Goal: Obtain resource: Download file/media

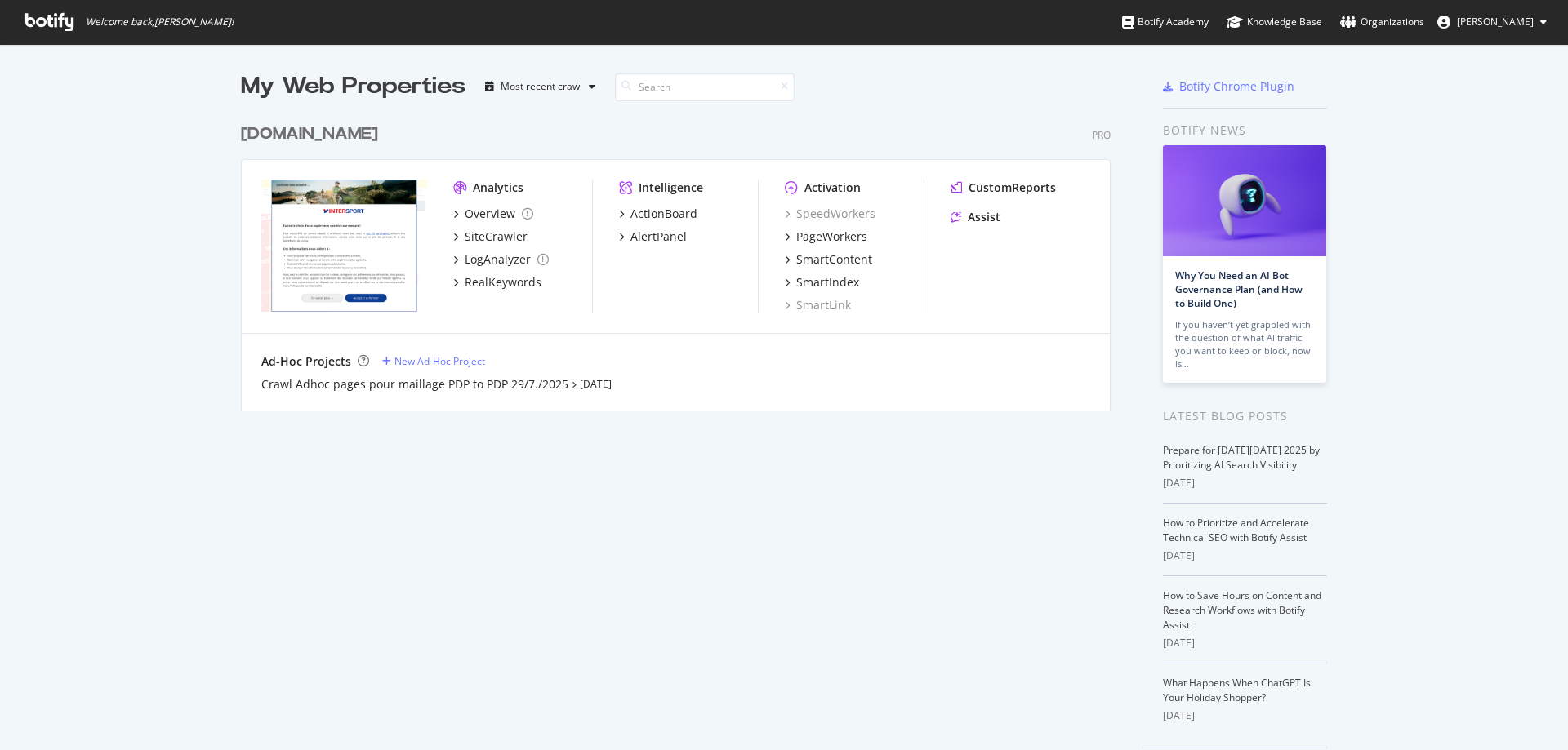
scroll to position [738, 1544]
click at [500, 238] on div "SiteCrawler" at bounding box center [496, 237] width 63 height 17
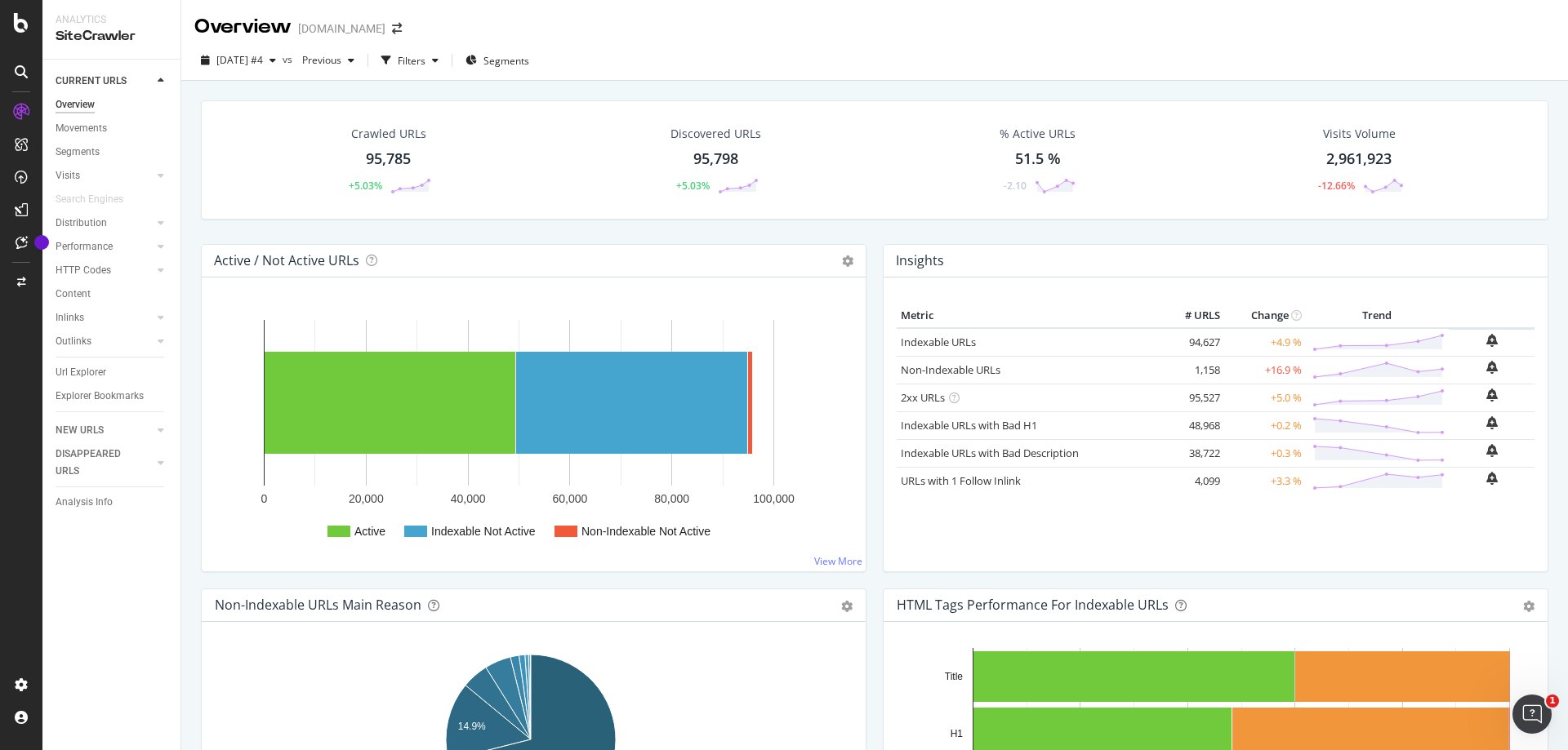
click at [379, 156] on div "95,785" at bounding box center [388, 159] width 45 height 22
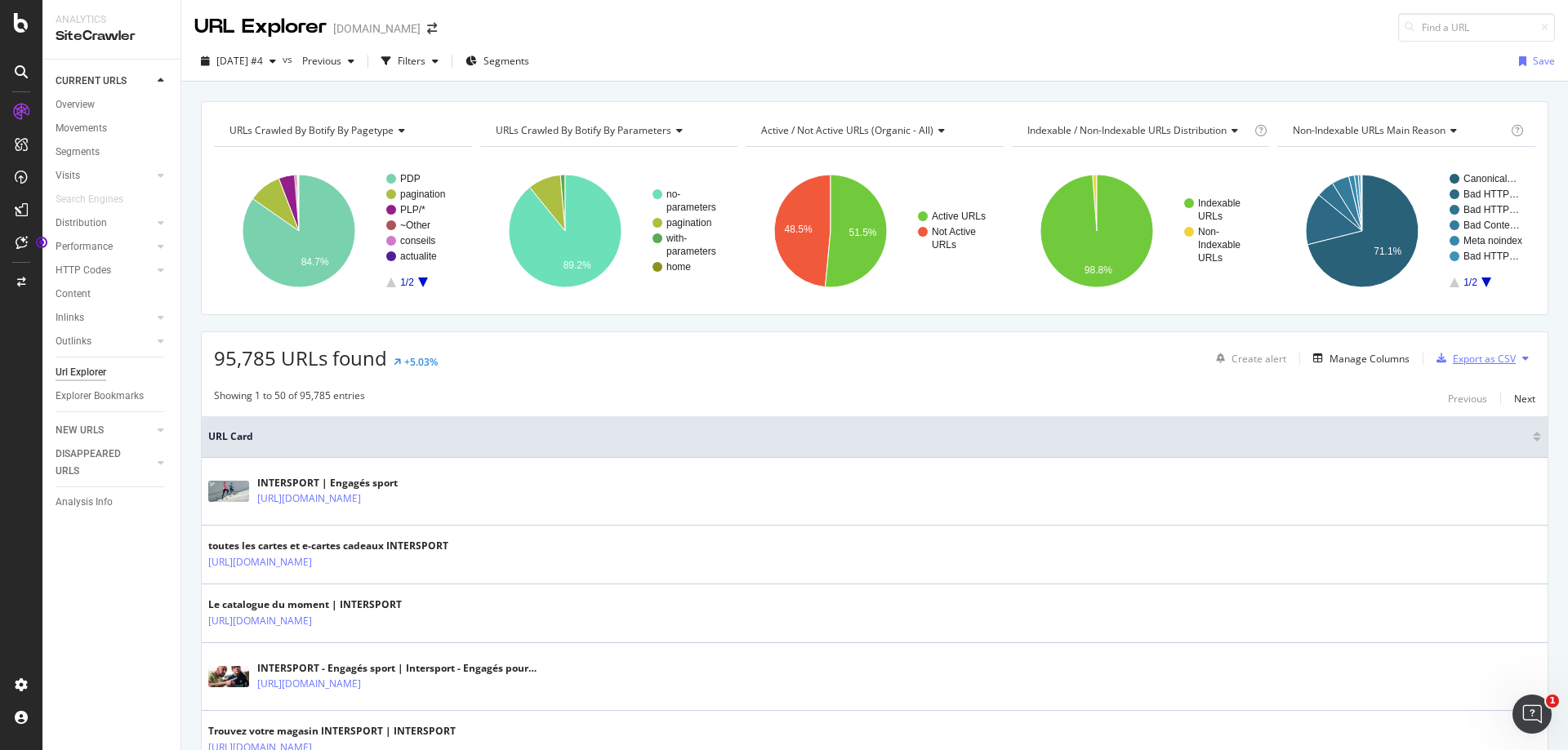
click at [1484, 358] on div "Export as CSV" at bounding box center [1484, 358] width 63 height 14
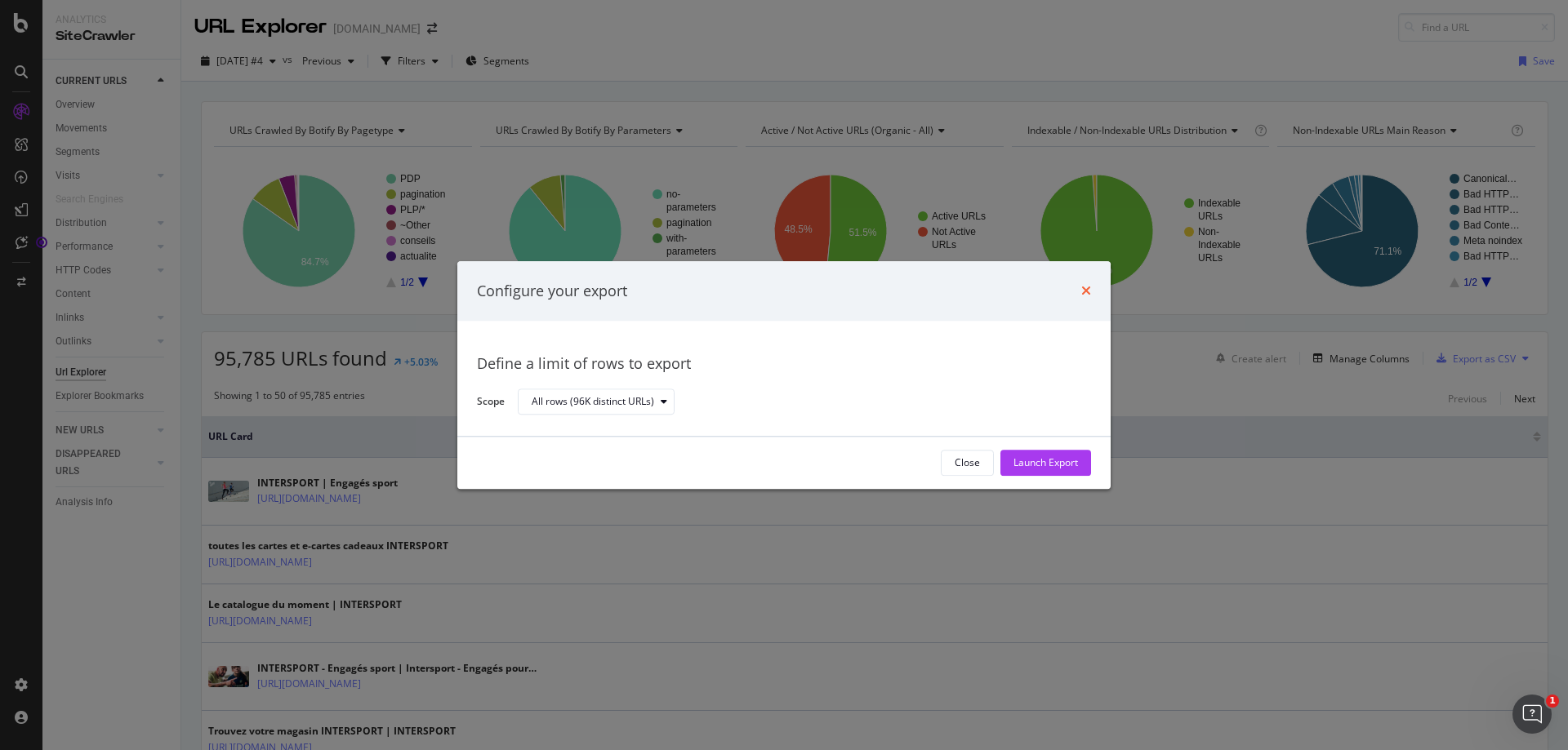
click at [1089, 293] on icon "times" at bounding box center [1086, 291] width 10 height 13
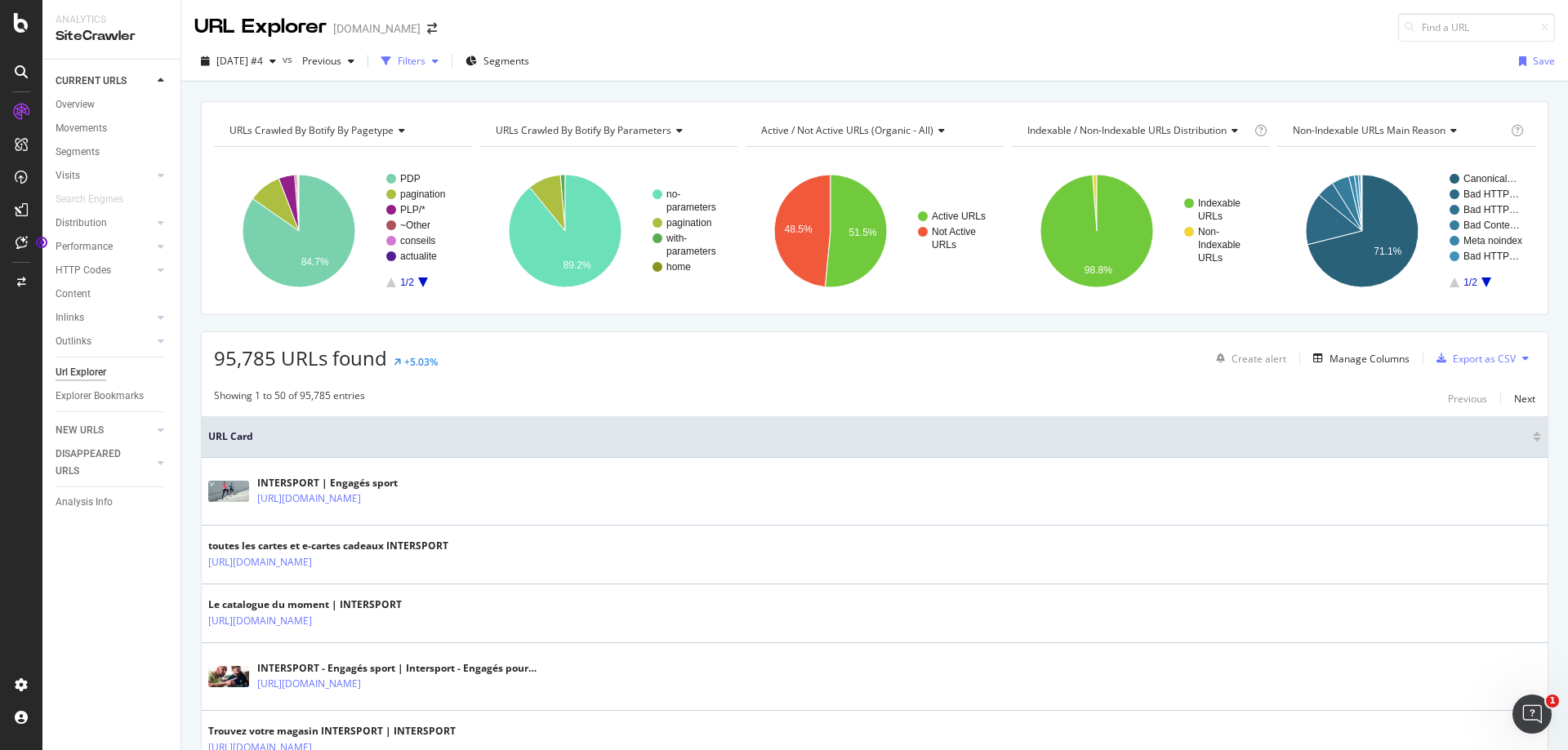
click at [445, 64] on div "button" at bounding box center [436, 61] width 20 height 10
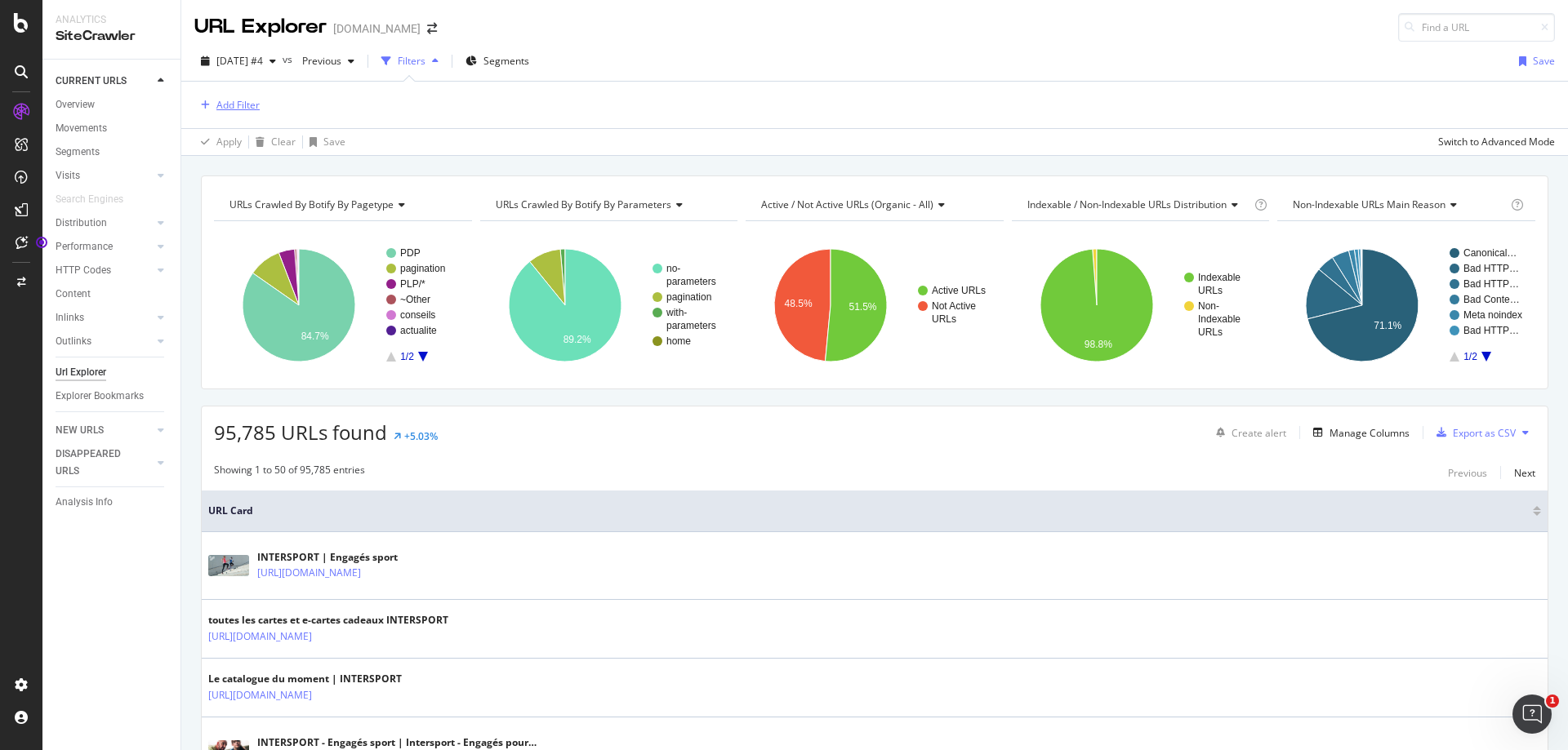
click at [217, 108] on div "Add Filter" at bounding box center [238, 104] width 43 height 14
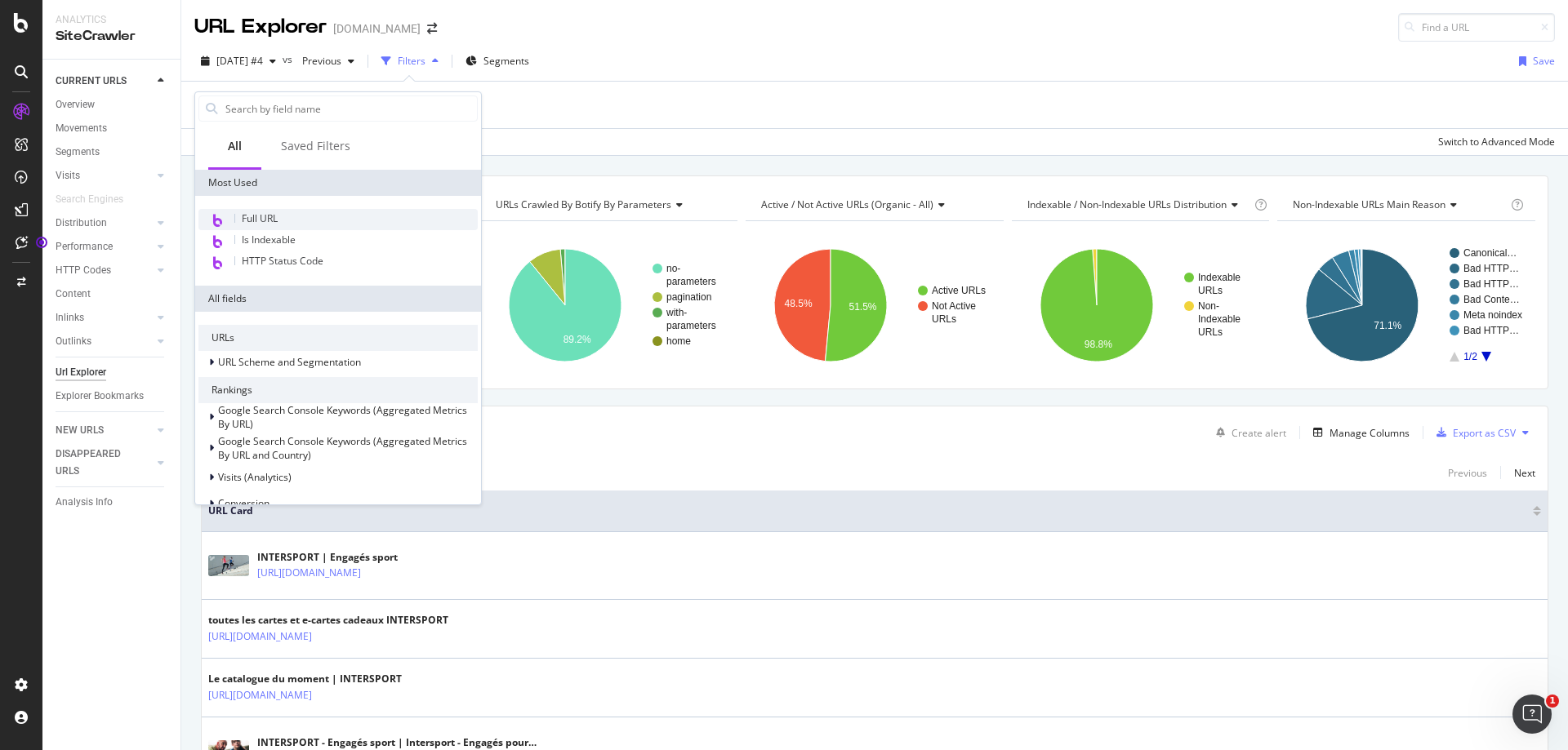
click at [264, 213] on span "Full URL" at bounding box center [259, 218] width 36 height 14
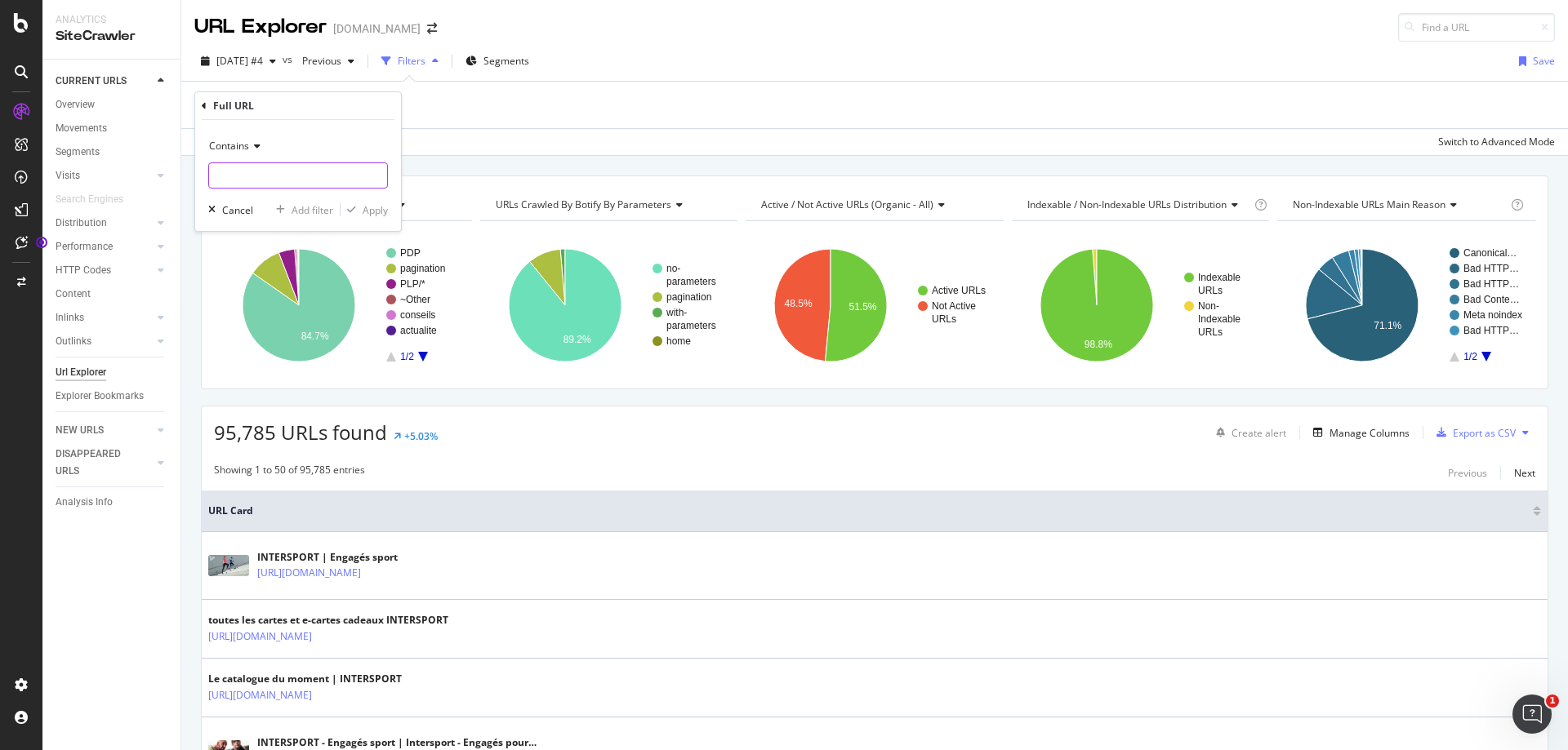
click at [257, 174] on input "text" at bounding box center [297, 175] width 178 height 26
paste input "[URL][DOMAIN_NAME]"
type input "[URL][DOMAIN_NAME]"
click at [381, 210] on div "Apply" at bounding box center [375, 210] width 26 height 14
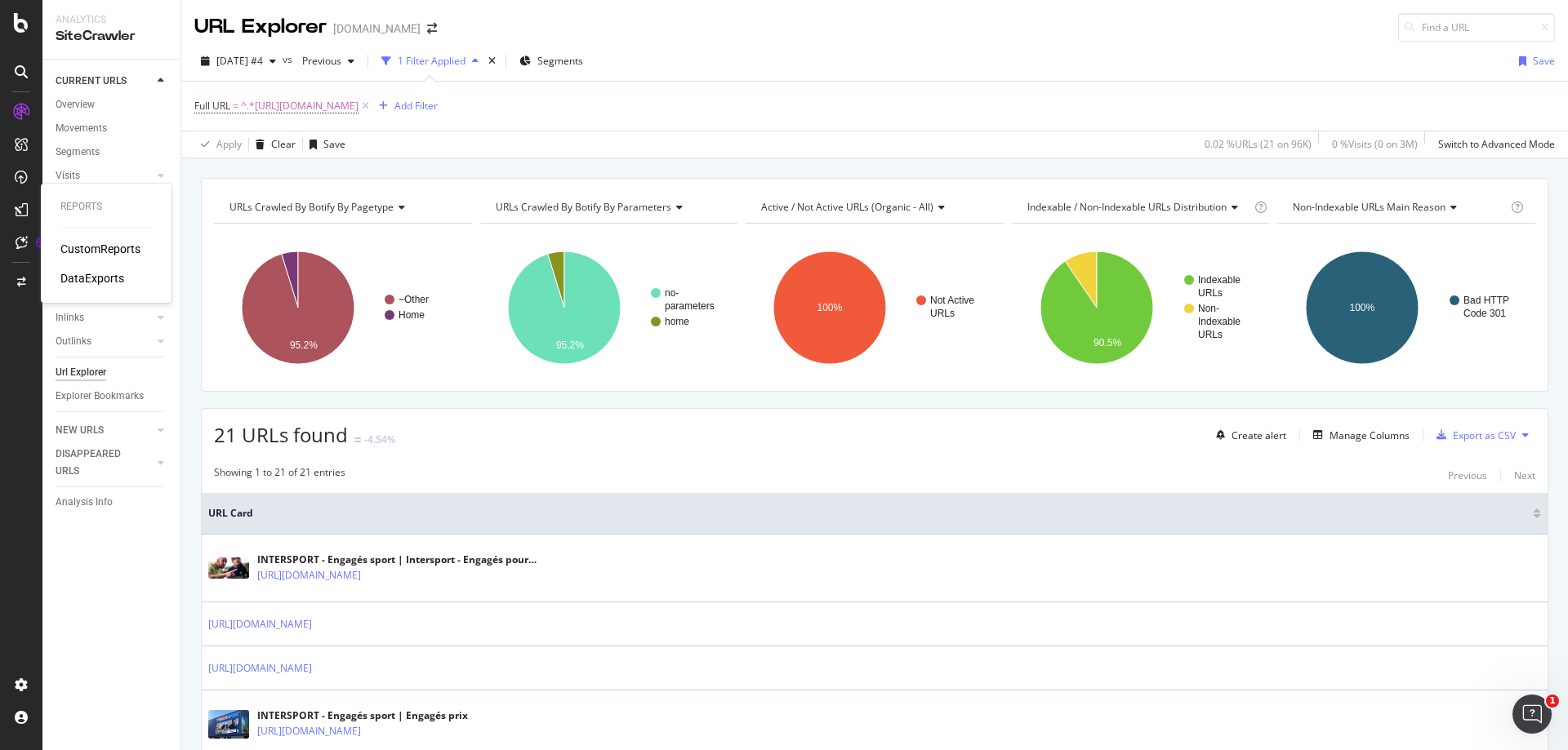
click at [115, 272] on div "DataExports" at bounding box center [92, 278] width 64 height 17
click at [373, 105] on icon at bounding box center [365, 106] width 14 height 17
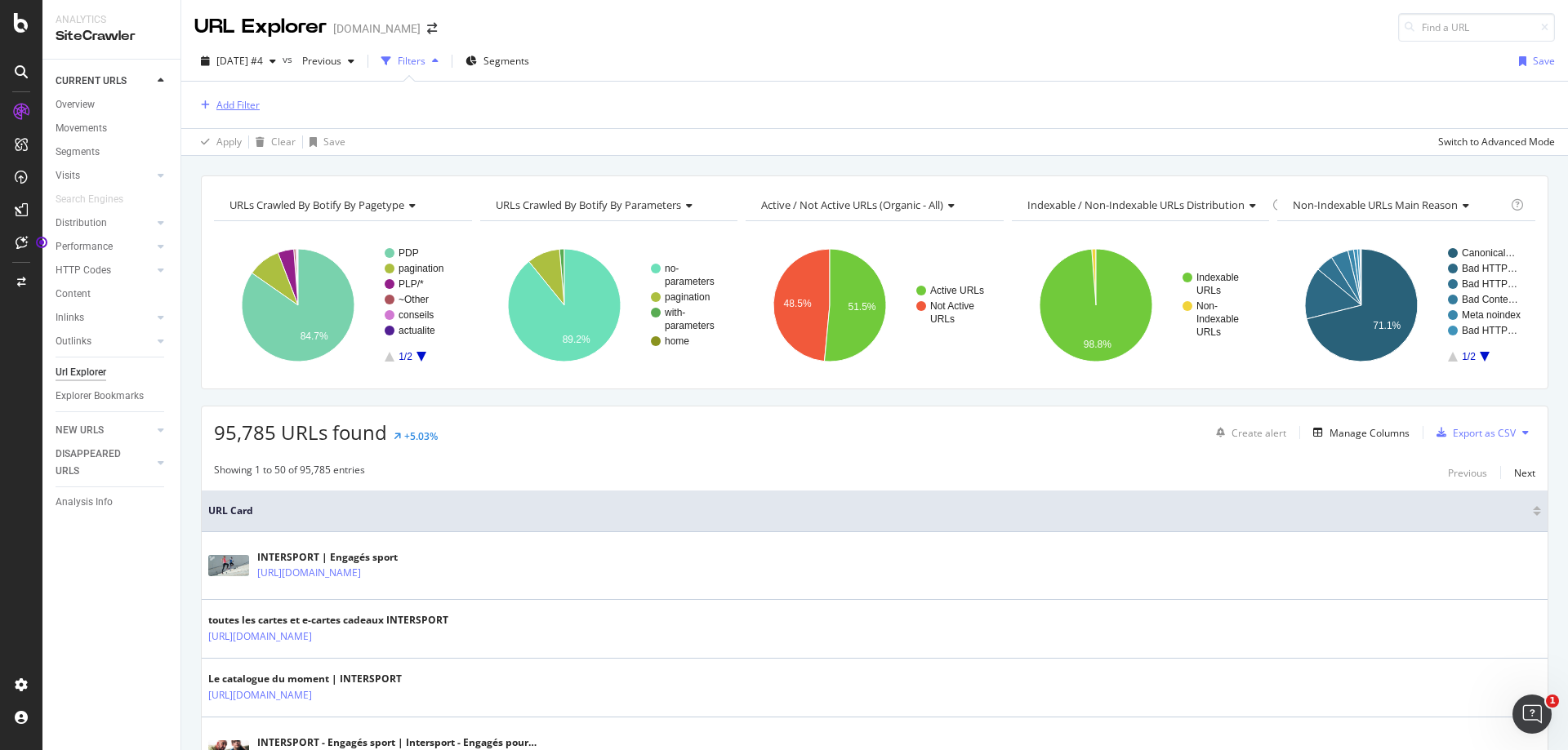
click at [244, 108] on div "Add Filter" at bounding box center [238, 104] width 43 height 14
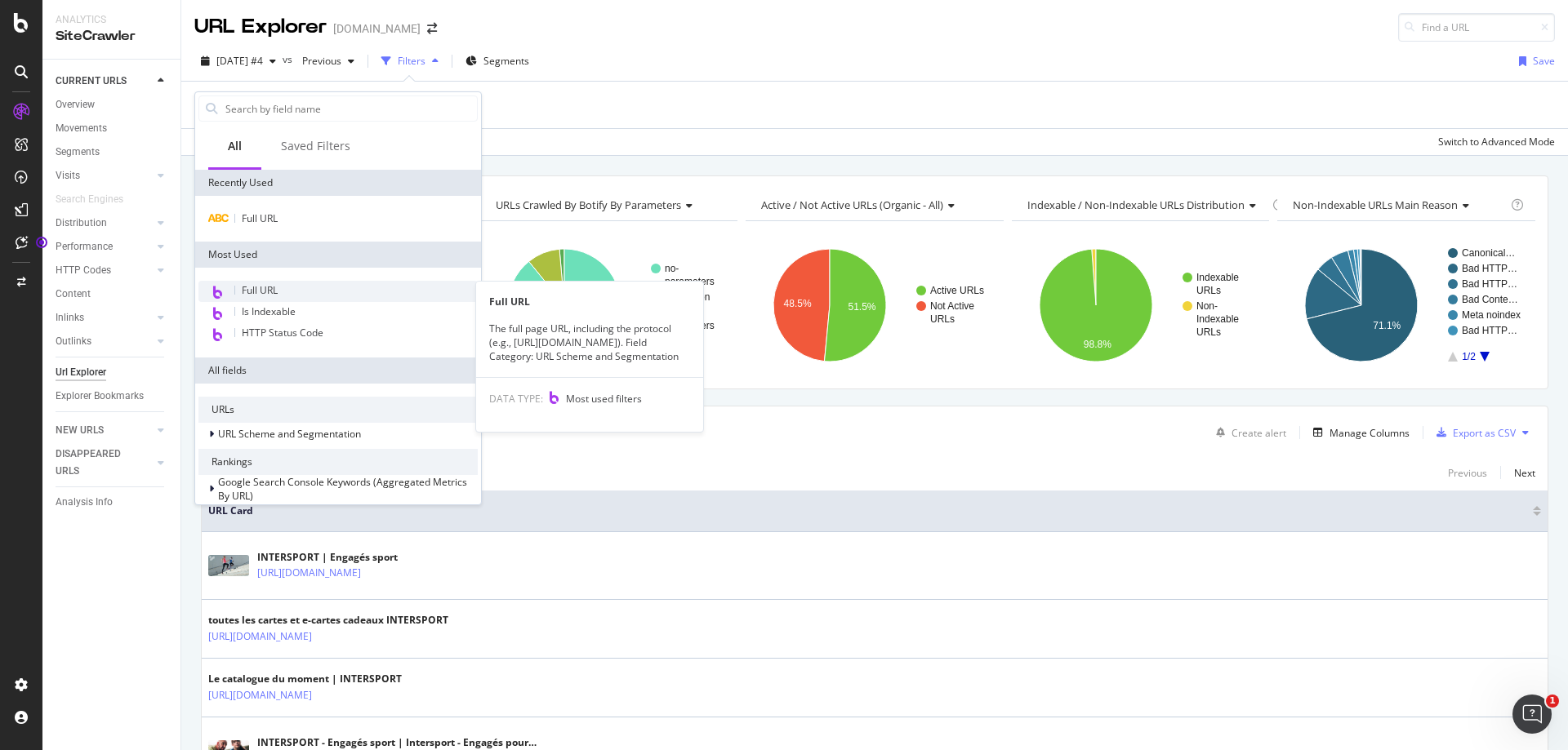
click at [265, 282] on div "Full URL" at bounding box center [338, 291] width 279 height 22
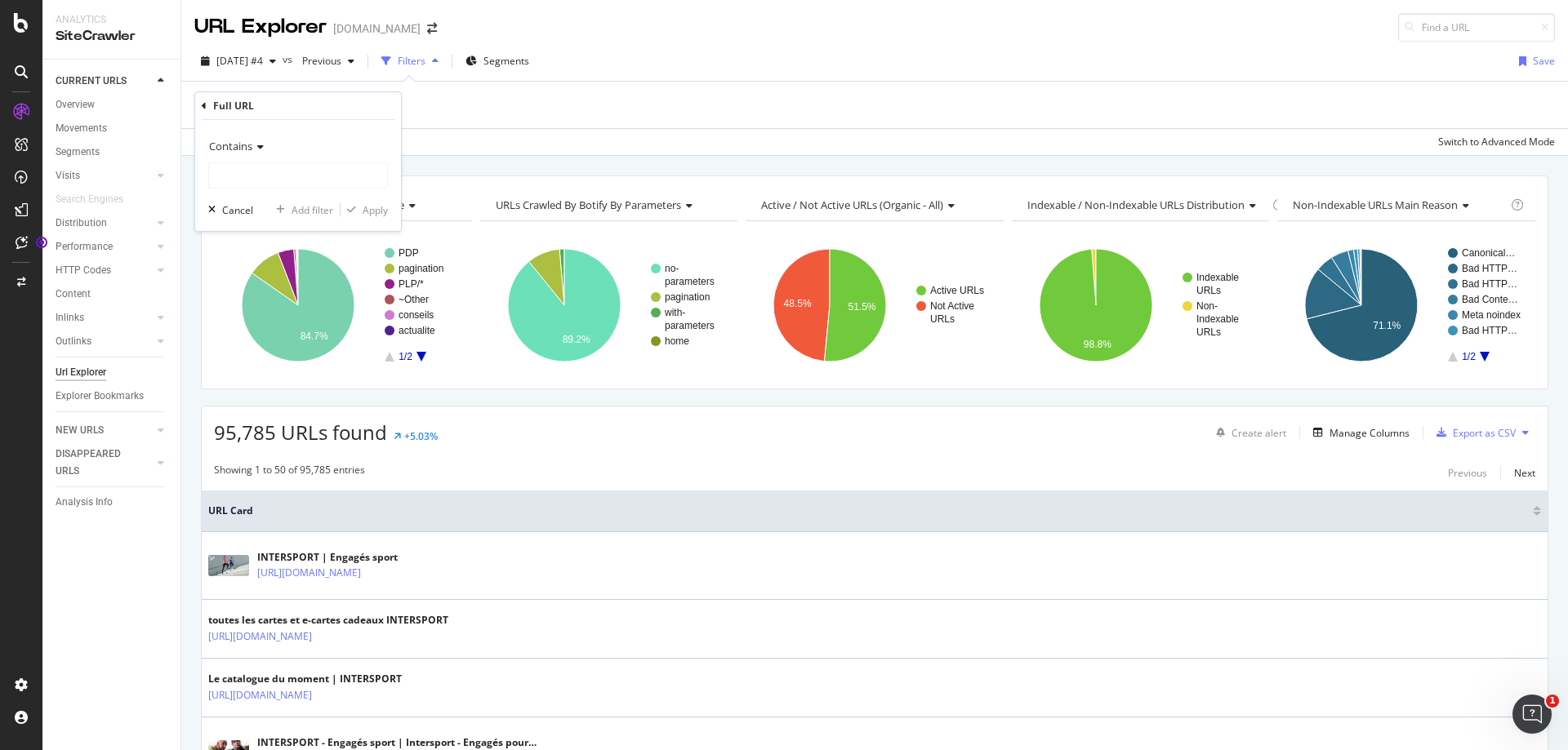
click at [266, 151] on div "Contains" at bounding box center [297, 147] width 180 height 26
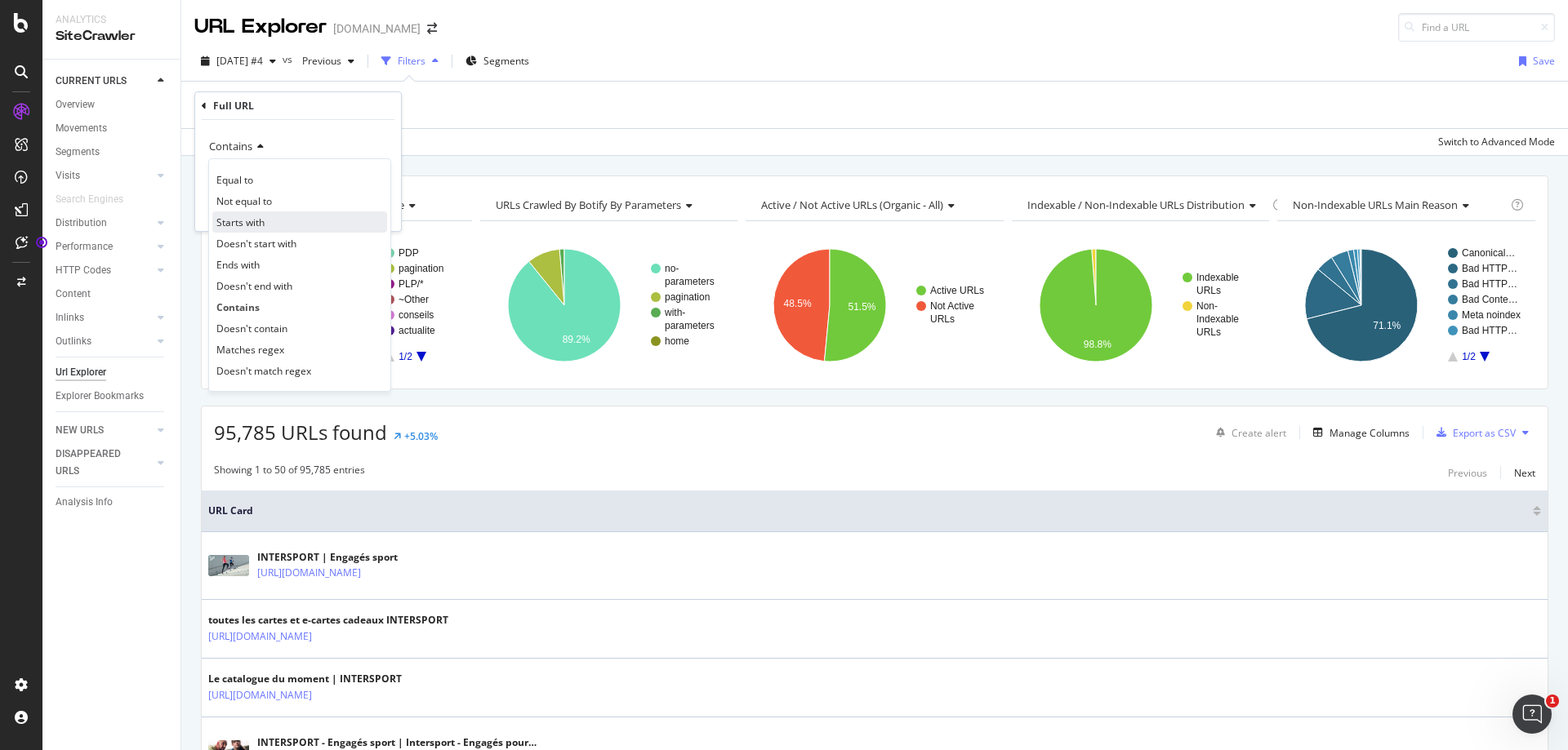
click at [263, 221] on span "Starts with" at bounding box center [240, 222] width 48 height 14
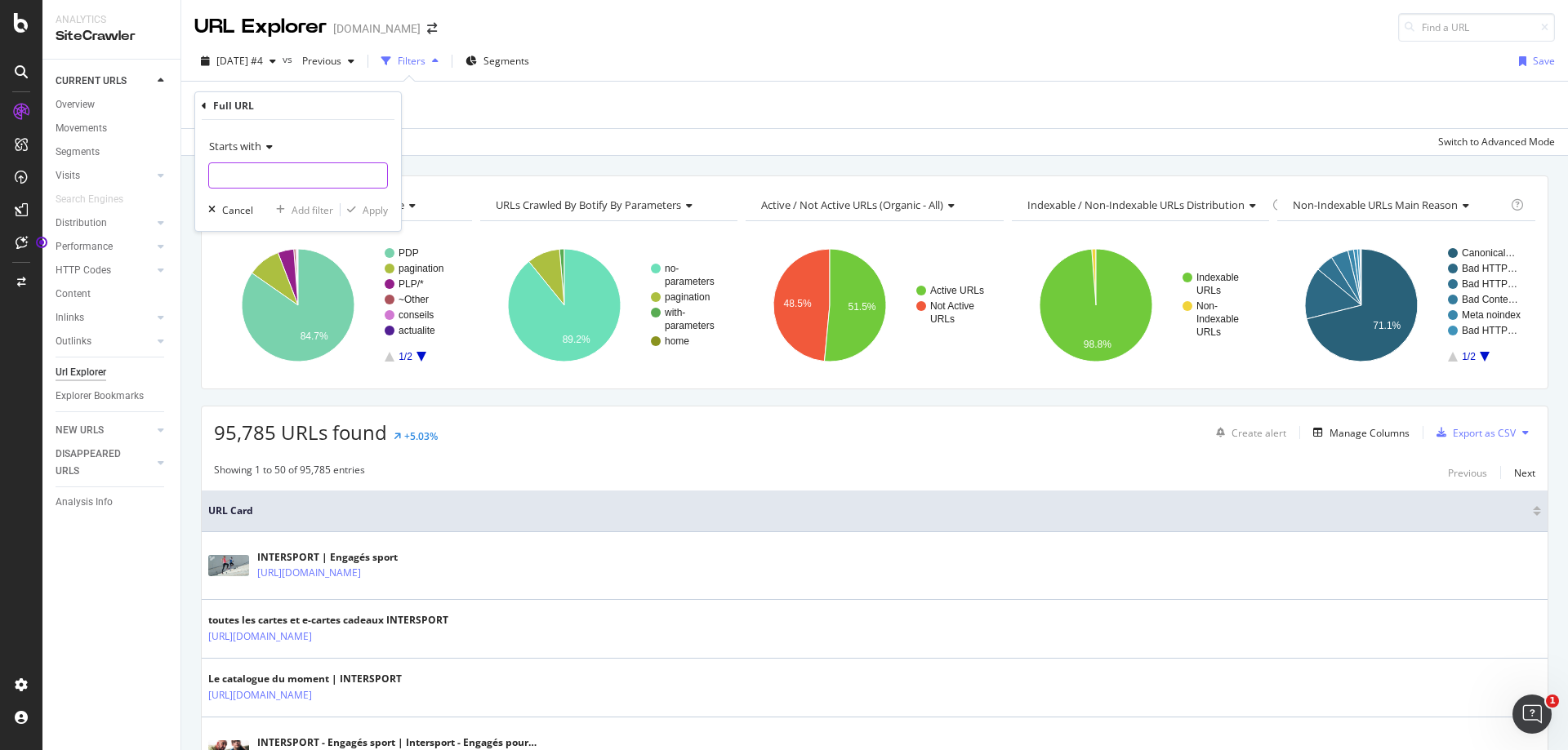
click at [346, 171] on input "text" at bounding box center [297, 175] width 178 height 26
paste input "[URL][DOMAIN_NAME]"
type input "[URL][DOMAIN_NAME]"
click at [374, 208] on div "Apply" at bounding box center [375, 210] width 26 height 14
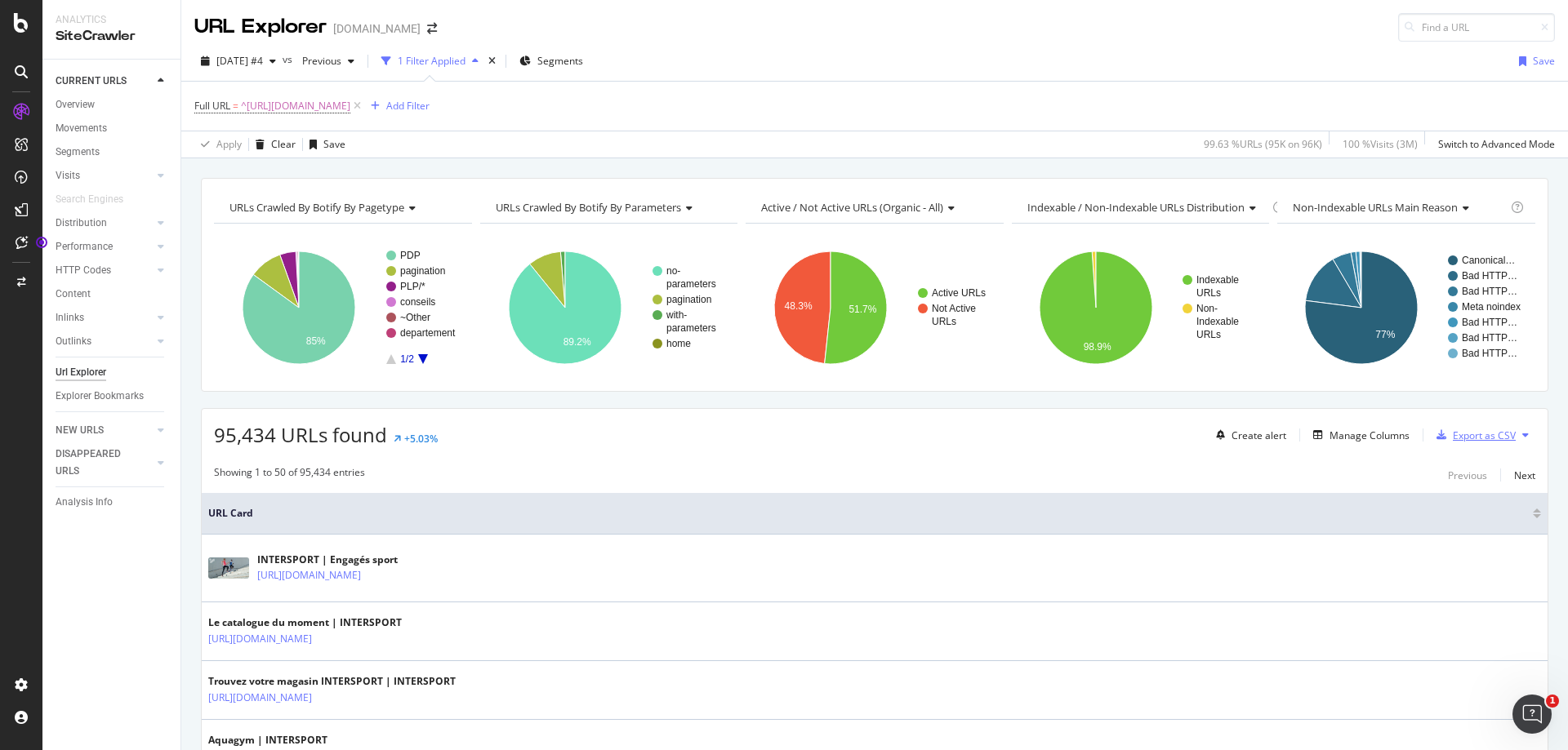
click at [1478, 441] on div "Export as CSV" at bounding box center [1484, 435] width 63 height 14
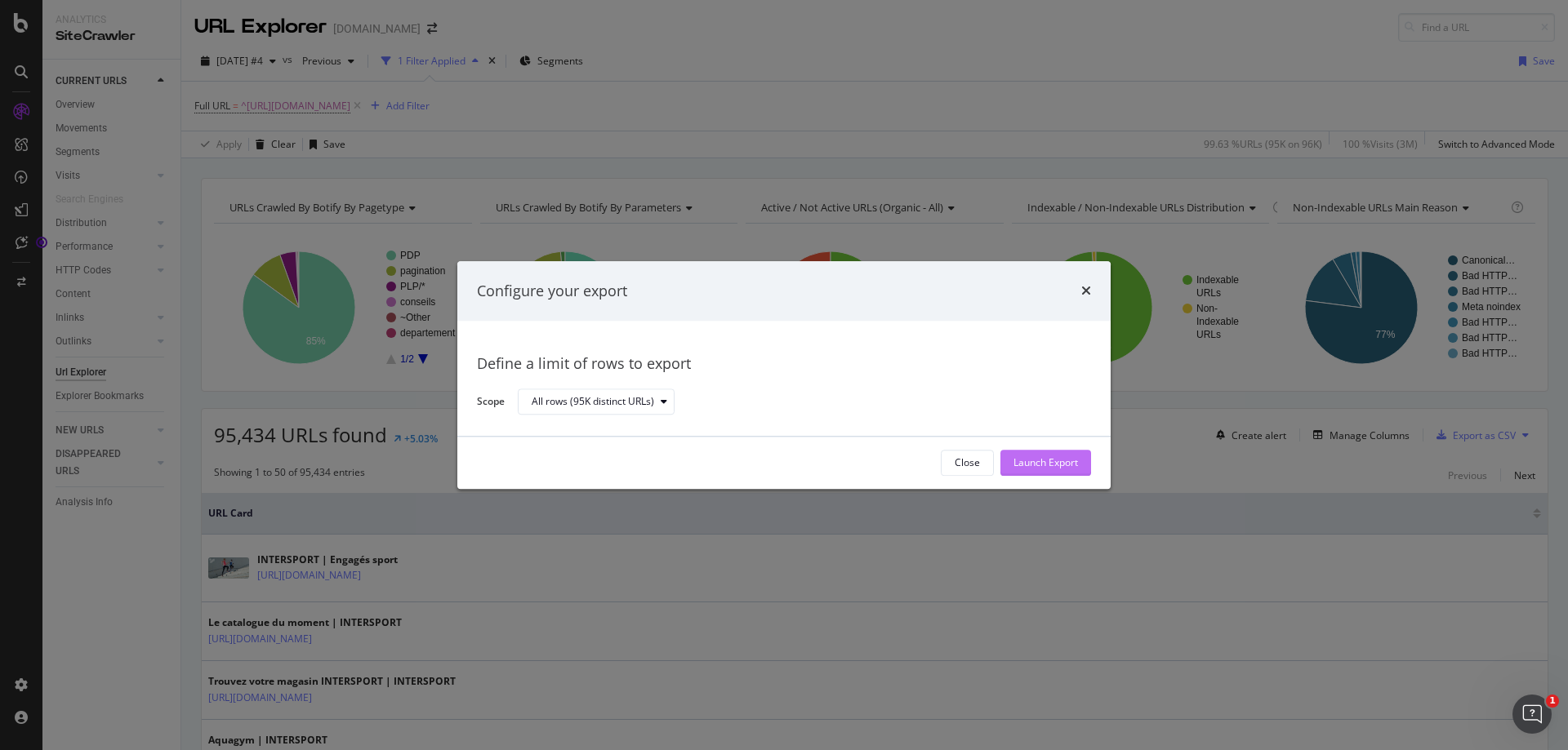
click at [1049, 460] on div "Launch Export" at bounding box center [1046, 463] width 65 height 14
